Goal: Information Seeking & Learning: Check status

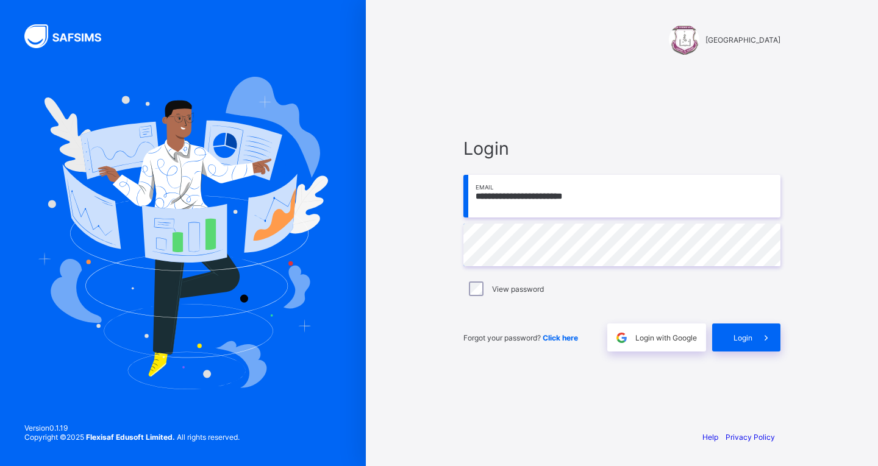
click at [513, 283] on div "View password" at bounding box center [621, 289] width 311 height 15
click at [513, 293] on label "View password" at bounding box center [518, 289] width 52 height 9
click at [764, 340] on icon at bounding box center [765, 338] width 13 height 12
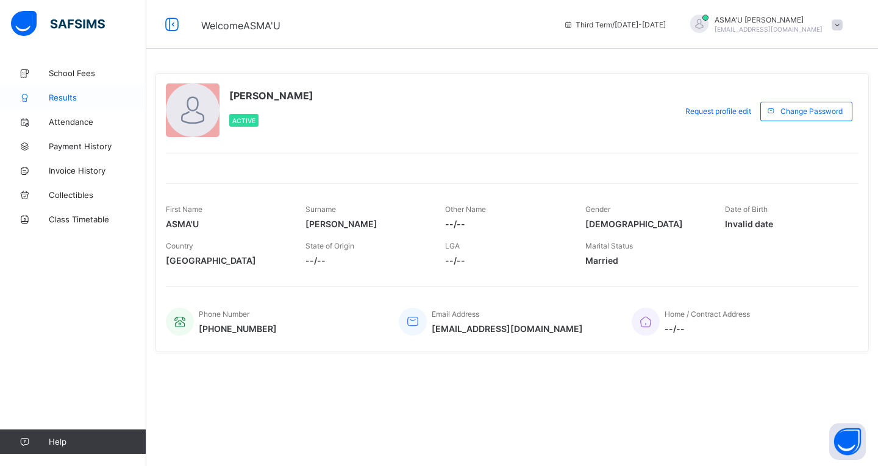
click at [77, 98] on span "Results" at bounding box center [98, 98] width 98 height 10
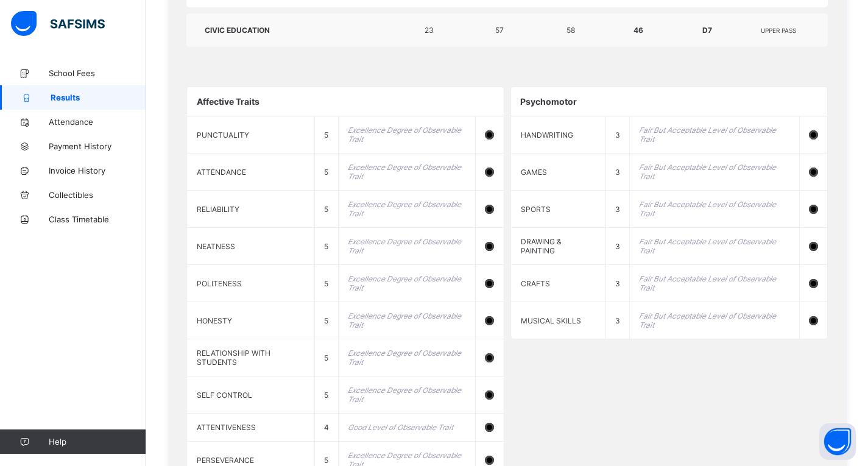
scroll to position [1066, 0]
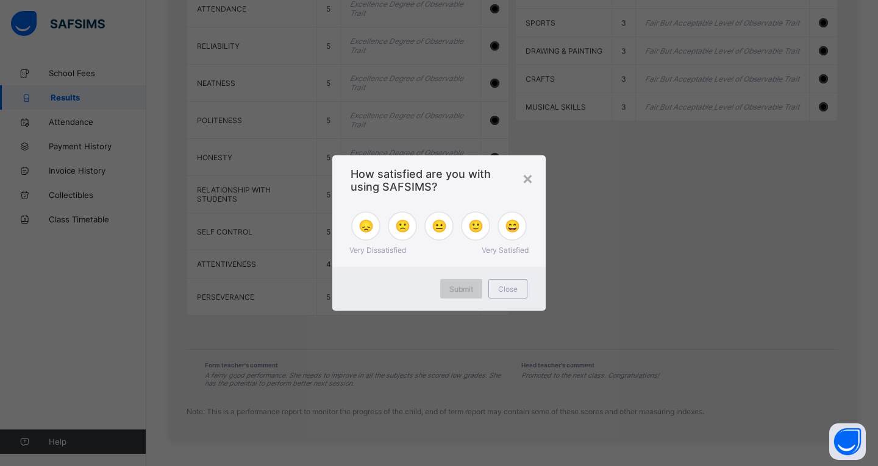
click at [456, 282] on div "Submit" at bounding box center [461, 289] width 42 height 20
click at [522, 183] on div "×" at bounding box center [528, 178] width 12 height 21
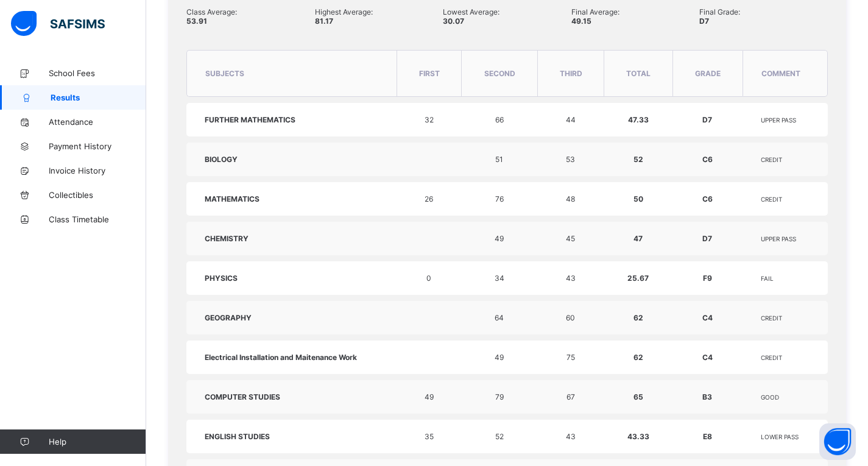
scroll to position [274, 0]
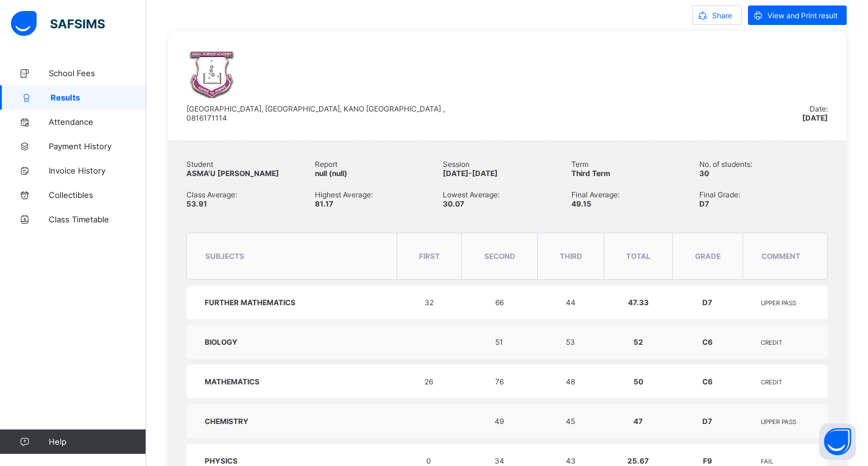
click at [818, 182] on div "Student ASMA'U [PERSON_NAME] Report null (null) Session [DATE]-[DATE] Term Thir…" at bounding box center [507, 193] width 642 height 67
click at [834, 14] on span "View and Print result" at bounding box center [803, 15] width 70 height 9
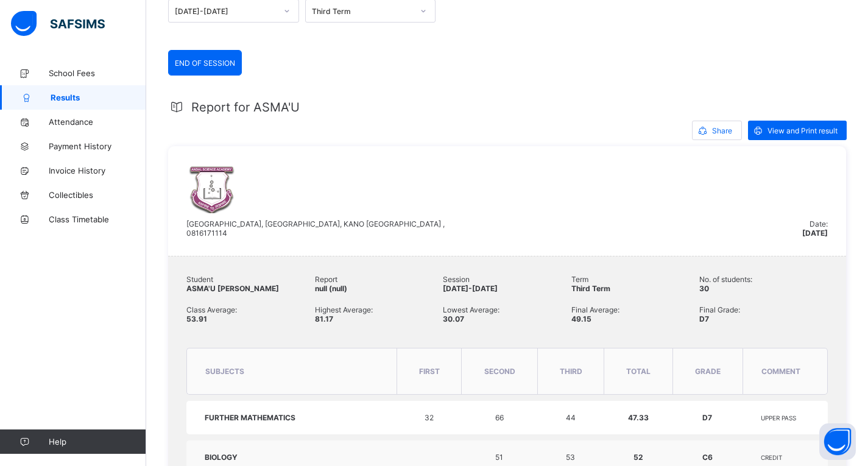
scroll to position [0, 0]
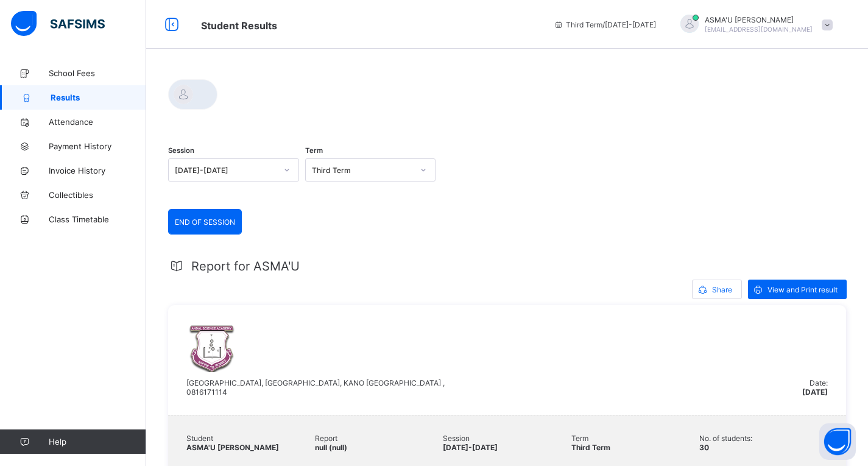
click at [808, 21] on span "[PERSON_NAME]" at bounding box center [759, 19] width 108 height 9
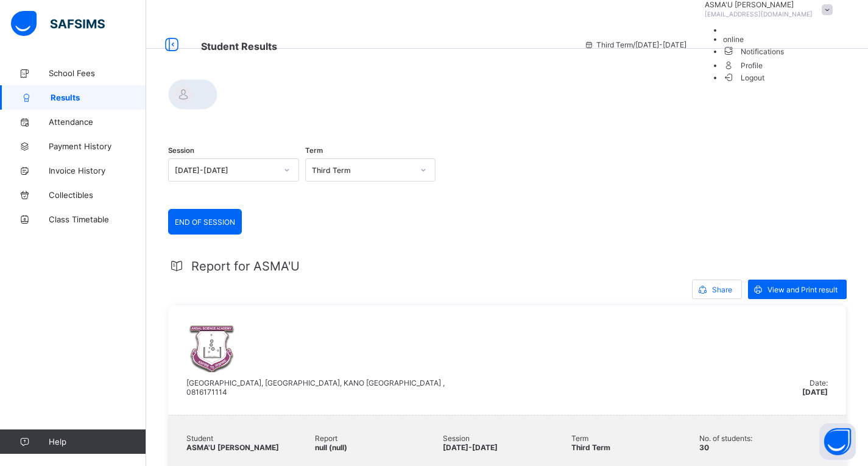
click at [765, 84] on span "Logout" at bounding box center [744, 77] width 42 height 13
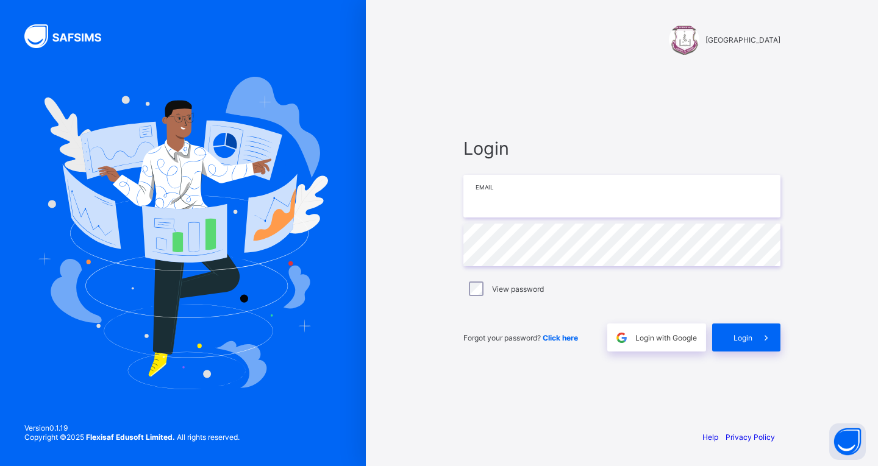
click at [590, 197] on input "email" at bounding box center [621, 196] width 317 height 43
type input "**********"
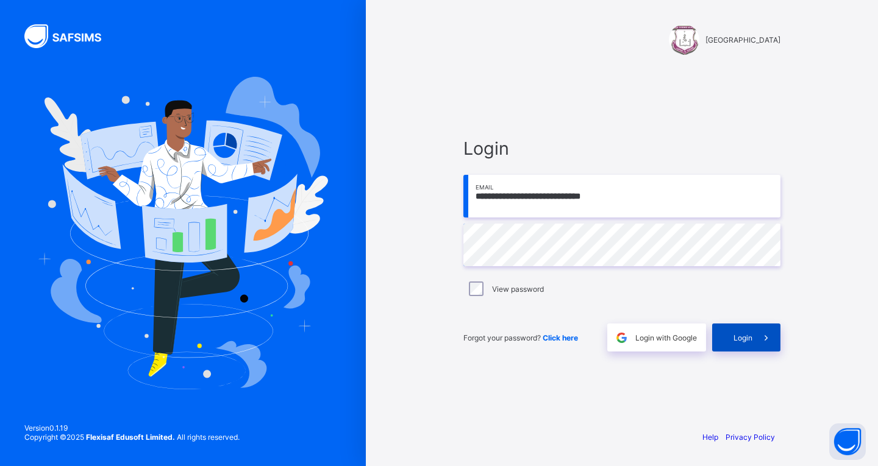
click at [765, 342] on icon at bounding box center [765, 338] width 13 height 12
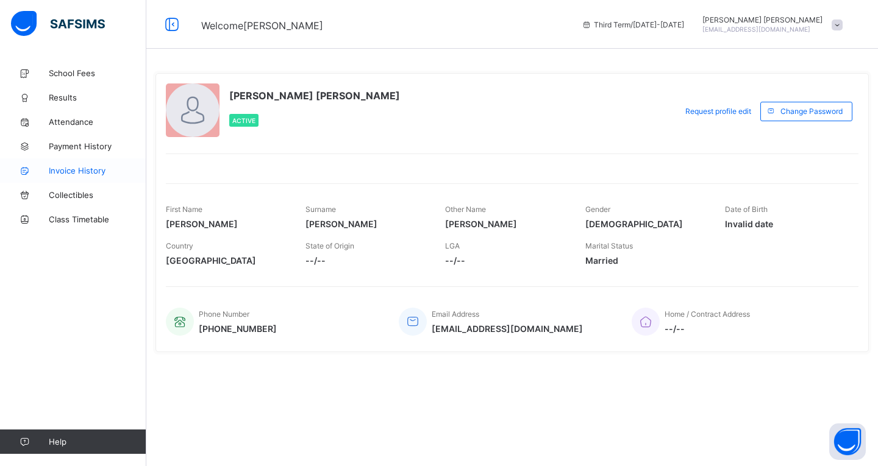
click at [90, 176] on link "Invoice History" at bounding box center [73, 170] width 146 height 24
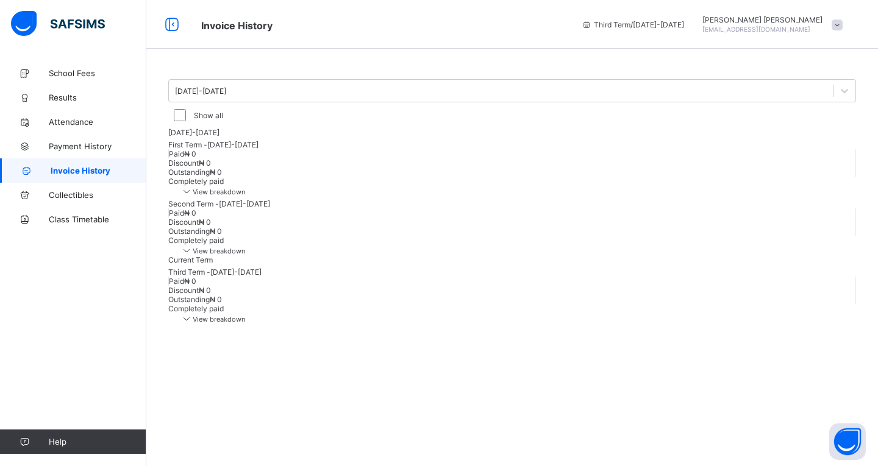
click at [245, 193] on span "View breakdown" at bounding box center [212, 192] width 65 height 9
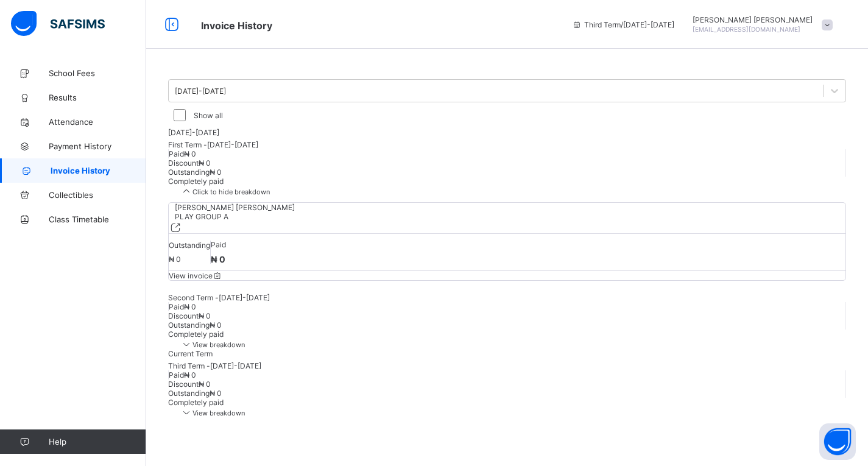
click at [435, 260] on div "[PERSON_NAME] [PERSON_NAME] PLAY GROUP A Outstanding ₦ 0 Paid ₦ 0 View invoice" at bounding box center [507, 241] width 678 height 79
click at [111, 146] on span "Payment History" at bounding box center [98, 146] width 98 height 10
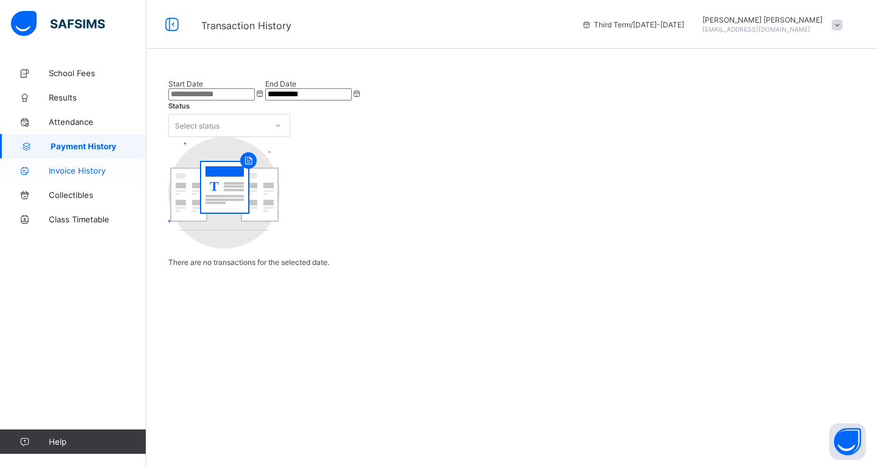
click at [89, 173] on span "Invoice History" at bounding box center [98, 171] width 98 height 10
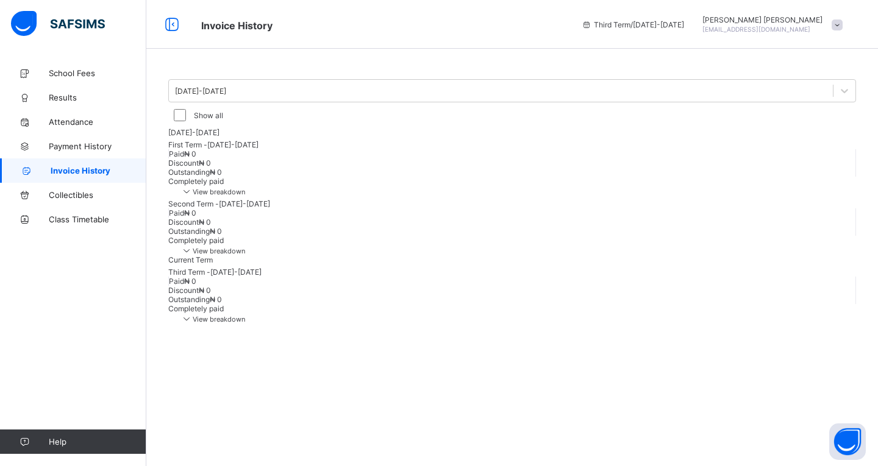
click at [325, 137] on div "[DATE]-[DATE]" at bounding box center [511, 132] width 687 height 9
click at [412, 158] on div "Paid ₦ 0" at bounding box center [511, 153] width 687 height 9
click at [404, 158] on div "Paid ₦ 0" at bounding box center [511, 153] width 687 height 9
drag, startPoint x: 404, startPoint y: 205, endPoint x: 506, endPoint y: 236, distance: 106.6
click at [473, 227] on div "[DATE]-[DATE] First Term - [DATE]-[DATE] Paid ₦ 0 Discount ₦ 0 Outstanding ₦ 0 …" at bounding box center [511, 226] width 687 height 196
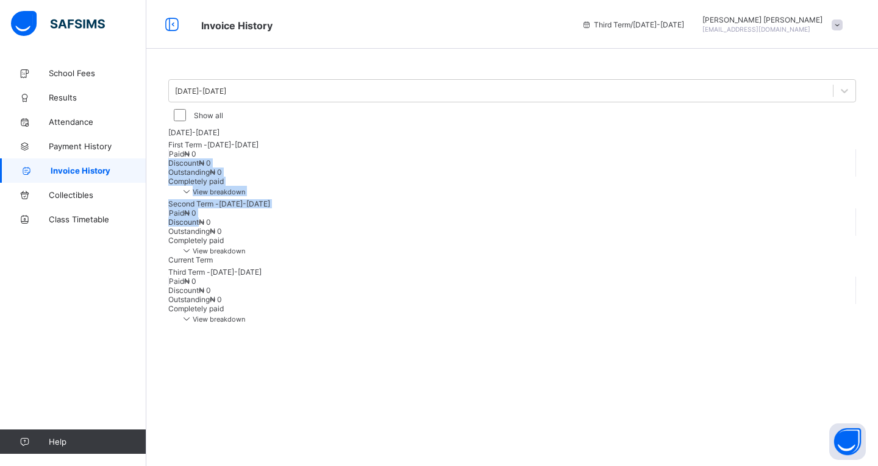
click at [618, 177] on div "Outstanding ₦ 0" at bounding box center [511, 172] width 687 height 9
click at [245, 324] on span "View breakdown" at bounding box center [212, 319] width 65 height 9
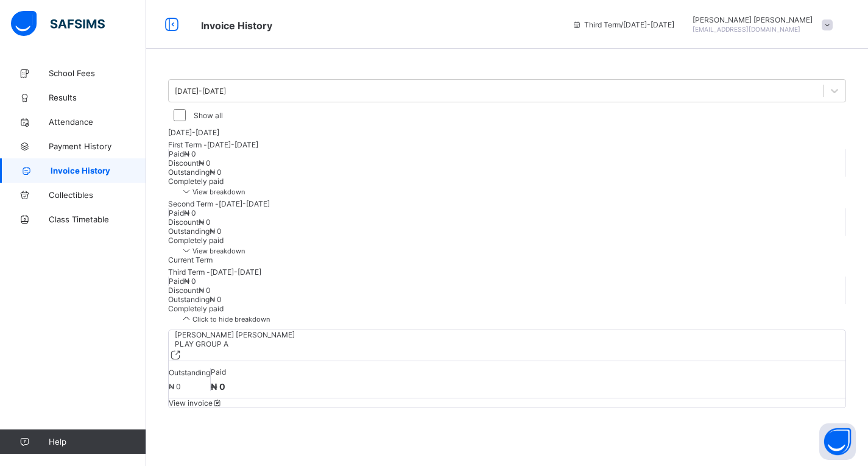
scroll to position [67, 0]
click at [223, 399] on span "View invoice" at bounding box center [196, 403] width 54 height 9
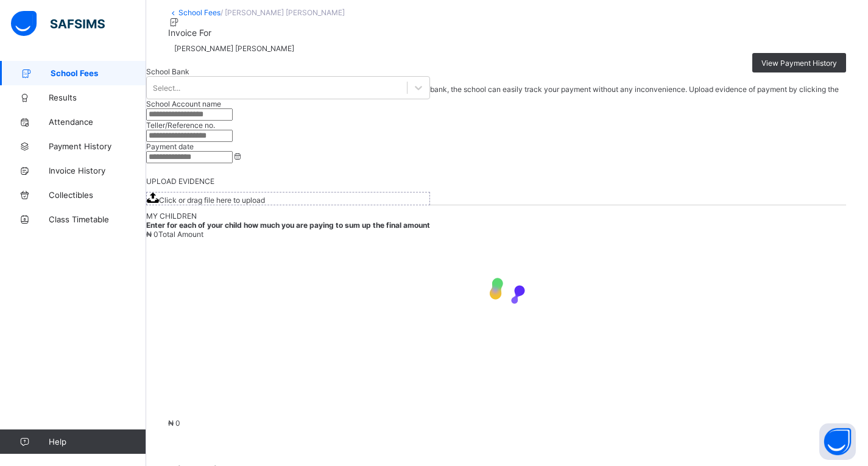
scroll to position [204, 0]
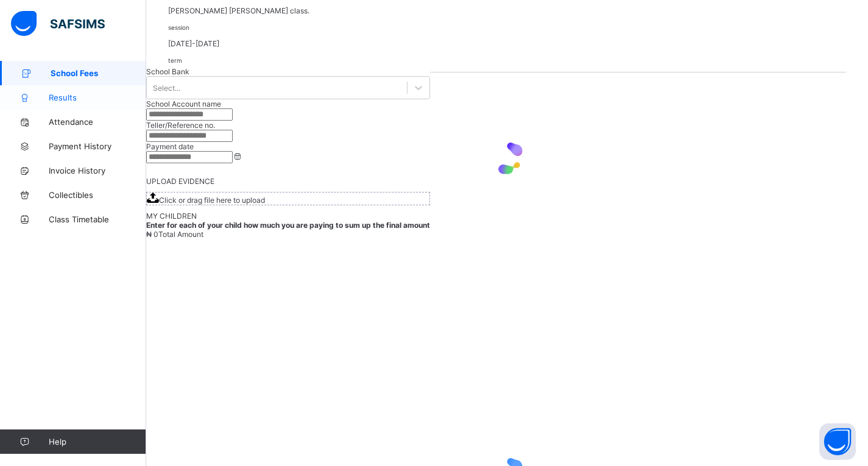
click at [76, 101] on span "Results" at bounding box center [98, 98] width 98 height 10
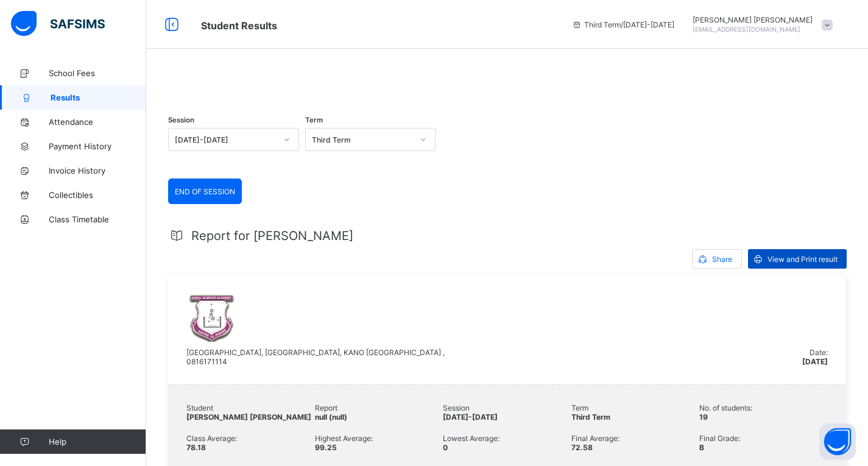
click at [809, 264] on span "View and Print result" at bounding box center [803, 259] width 70 height 9
click at [792, 26] on span "[EMAIL_ADDRESS][DOMAIN_NAME]" at bounding box center [747, 29] width 108 height 7
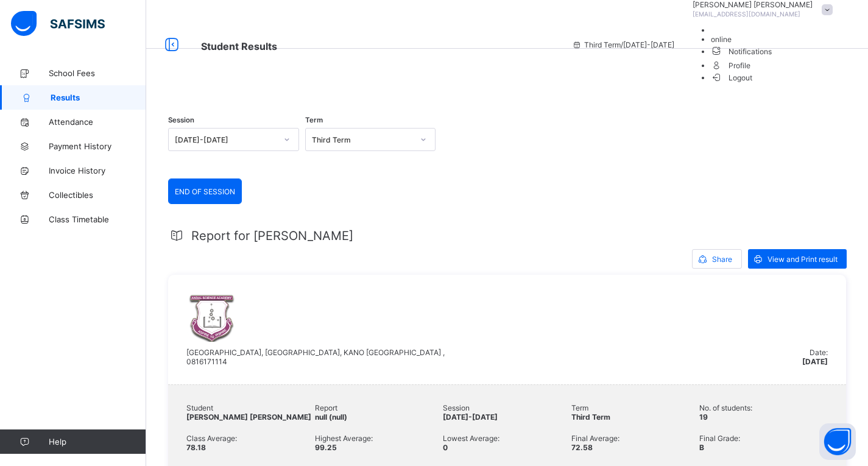
click at [753, 84] on span "Logout" at bounding box center [732, 77] width 42 height 13
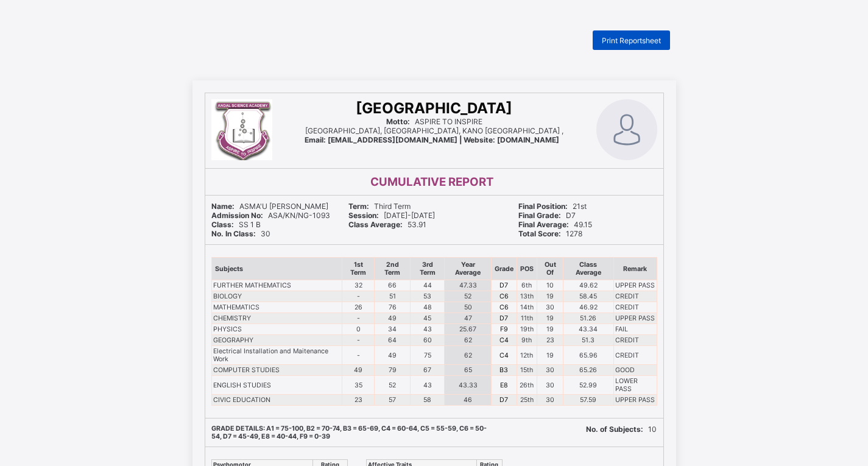
click at [647, 43] on span "Print Reportsheet" at bounding box center [631, 40] width 59 height 9
click at [639, 44] on span "Print Reportsheet" at bounding box center [631, 40] width 59 height 9
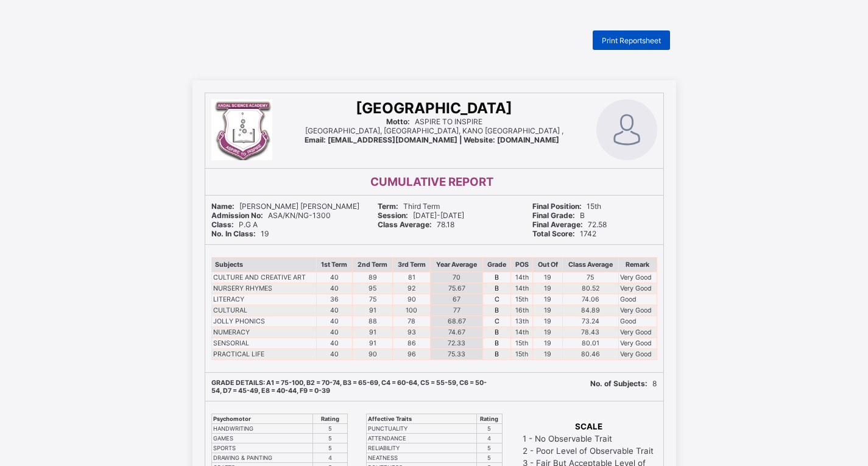
click at [641, 40] on span "Print Reportsheet" at bounding box center [631, 40] width 59 height 9
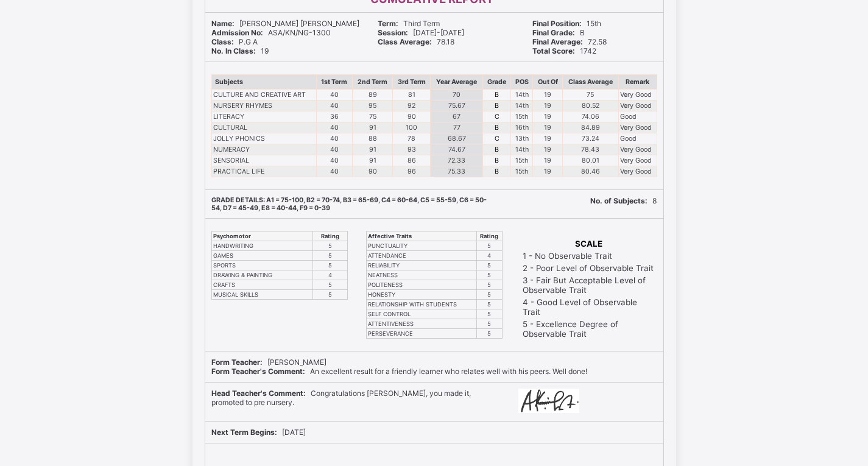
scroll to position [244, 0]
